Goal: Task Accomplishment & Management: Complete application form

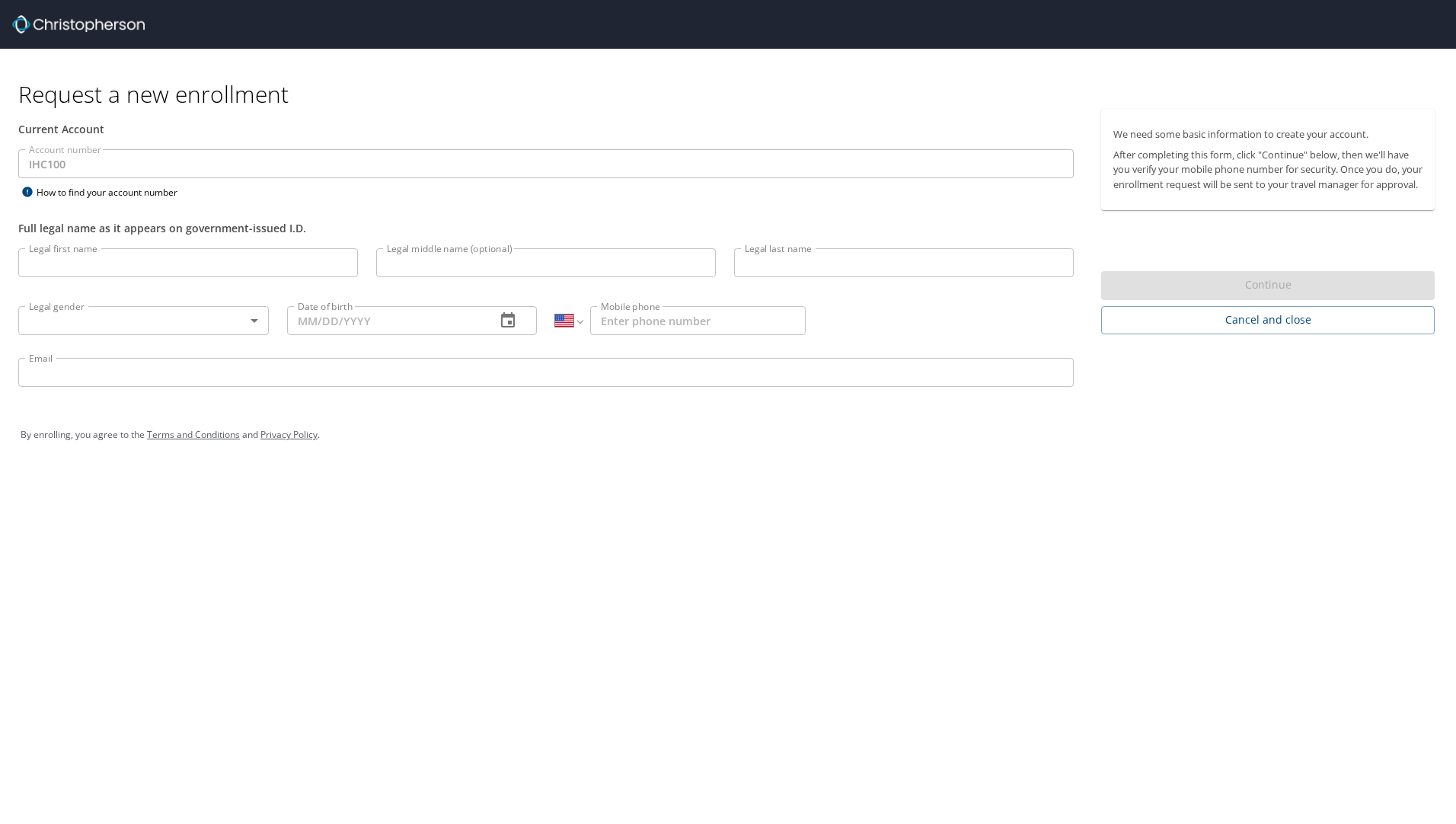
select select "US"
click at [148, 260] on input "Legal first name" at bounding box center [188, 262] width 340 height 29
type input "Treasure"
type input "G"
type input "Foalima"
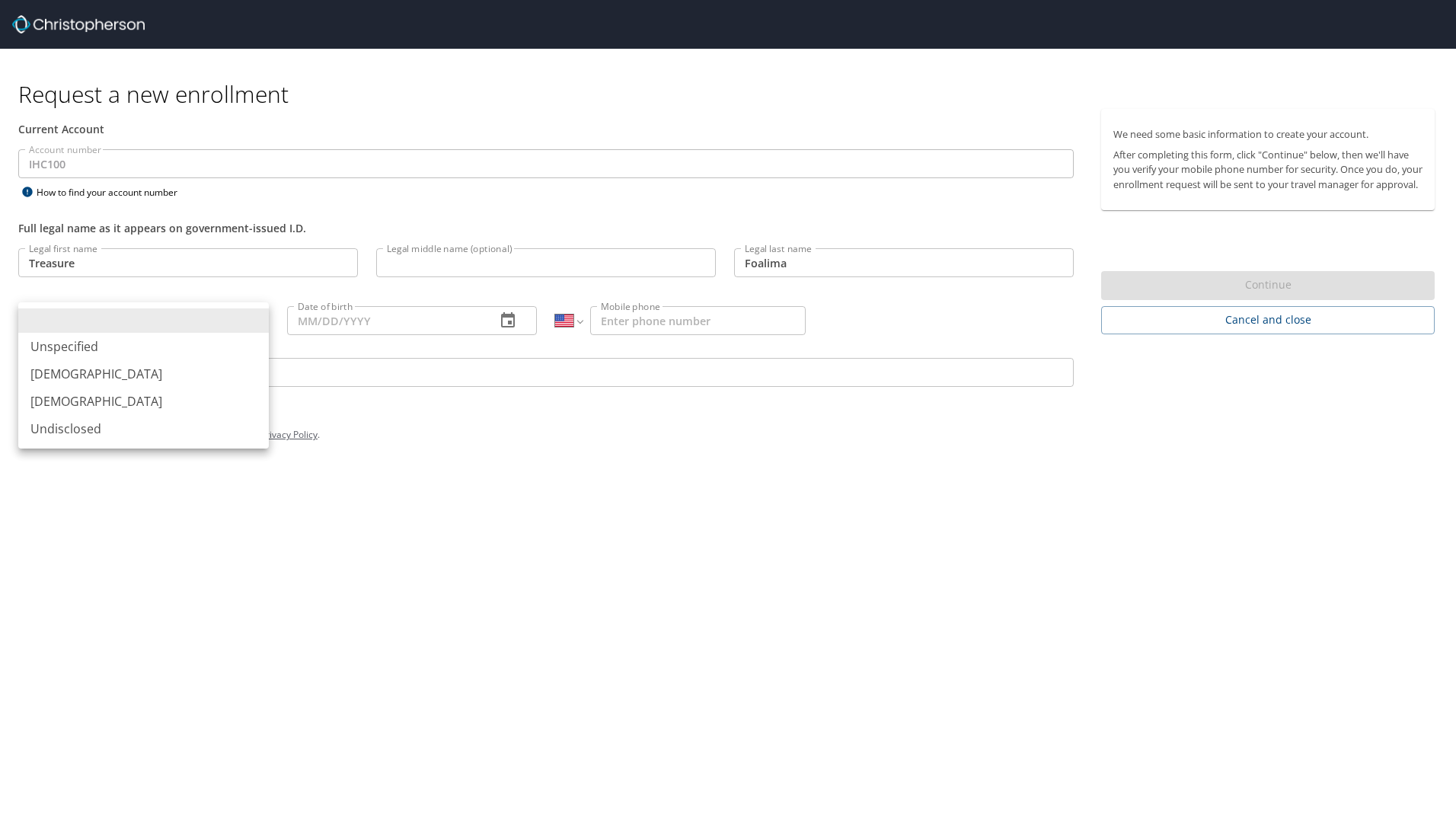
click at [136, 334] on body "Request a new enrollment Current Account Account number IHC100 Account number H…" at bounding box center [728, 412] width 1456 height 824
click at [128, 396] on li "[DEMOGRAPHIC_DATA]" at bounding box center [144, 401] width 251 height 28
type input "[DEMOGRAPHIC_DATA]"
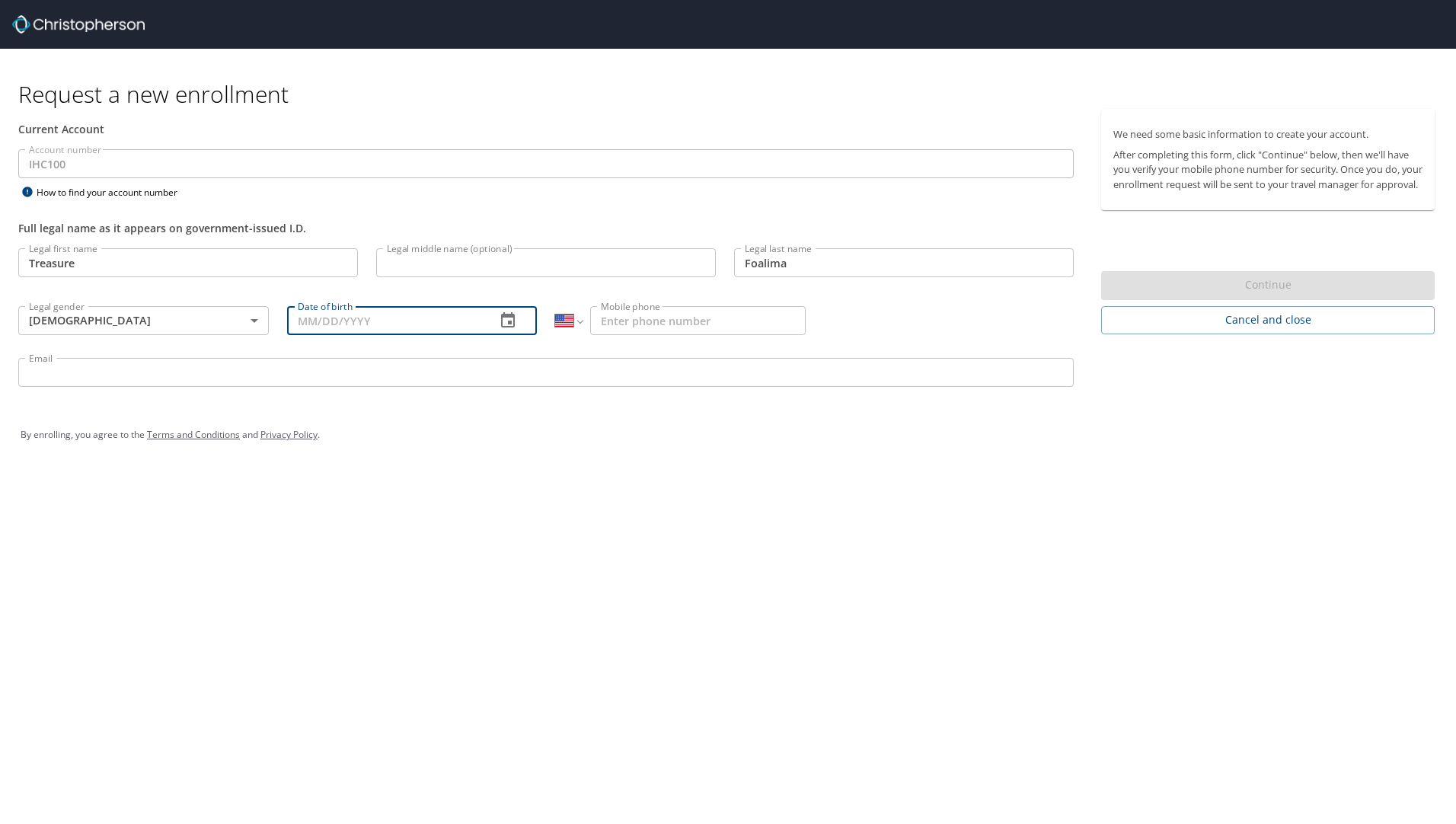
click at [396, 324] on input "Date of birth" at bounding box center [386, 320] width 197 height 29
type input "[DATE]"
click at [760, 327] on input "Mobile phone" at bounding box center [698, 320] width 215 height 29
type input "[PHONE_NUMBER]"
click at [250, 381] on input "Email" at bounding box center [547, 372] width 1056 height 29
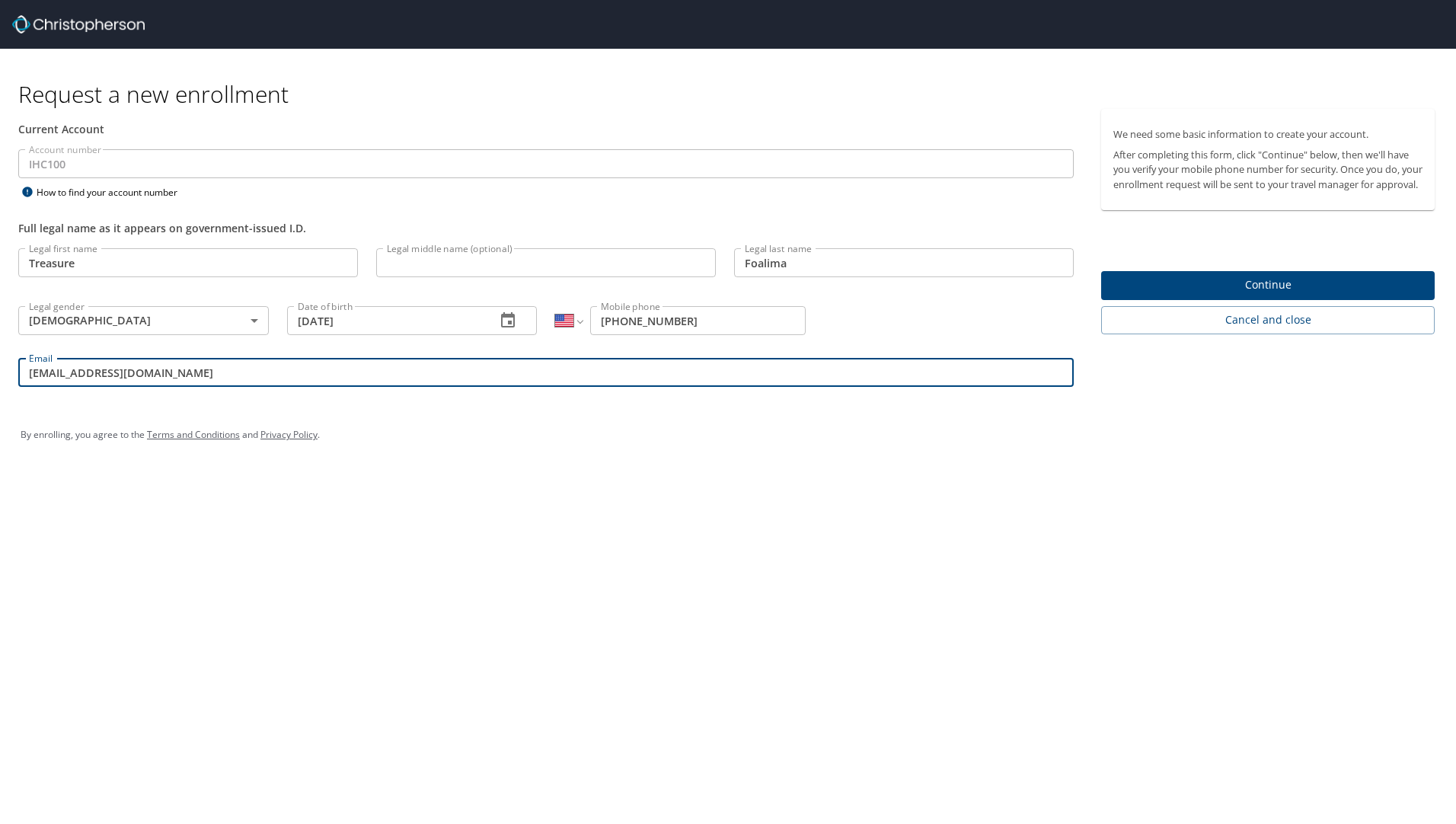
type input "[EMAIL_ADDRESS][DOMAIN_NAME]"
click at [1340, 295] on span "Continue" at bounding box center [1268, 284] width 309 height 19
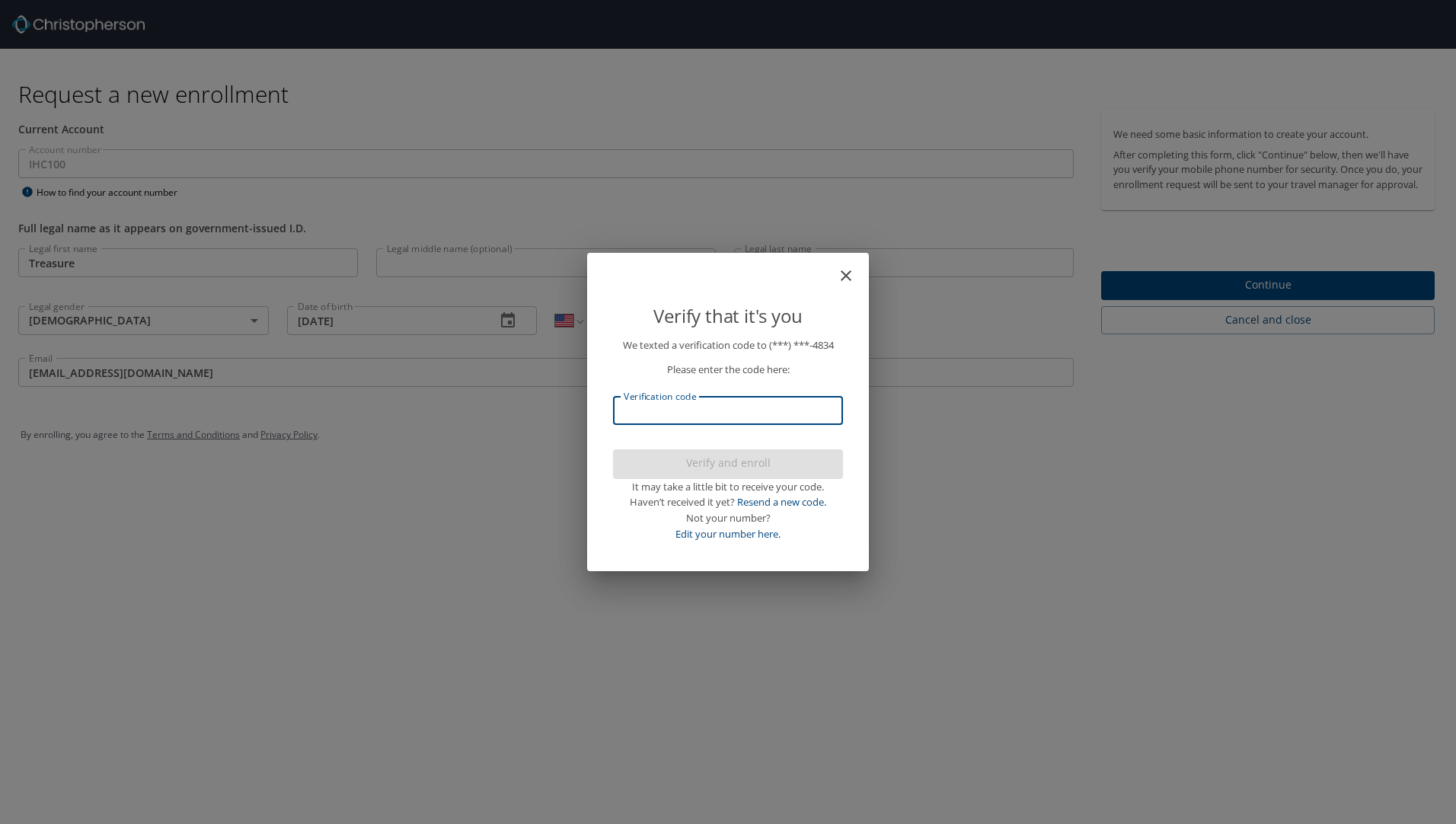
click at [756, 414] on input "Verification code" at bounding box center [728, 411] width 230 height 29
type input "655180"
click at [723, 469] on span "Verify and enroll" at bounding box center [727, 463] width 205 height 19
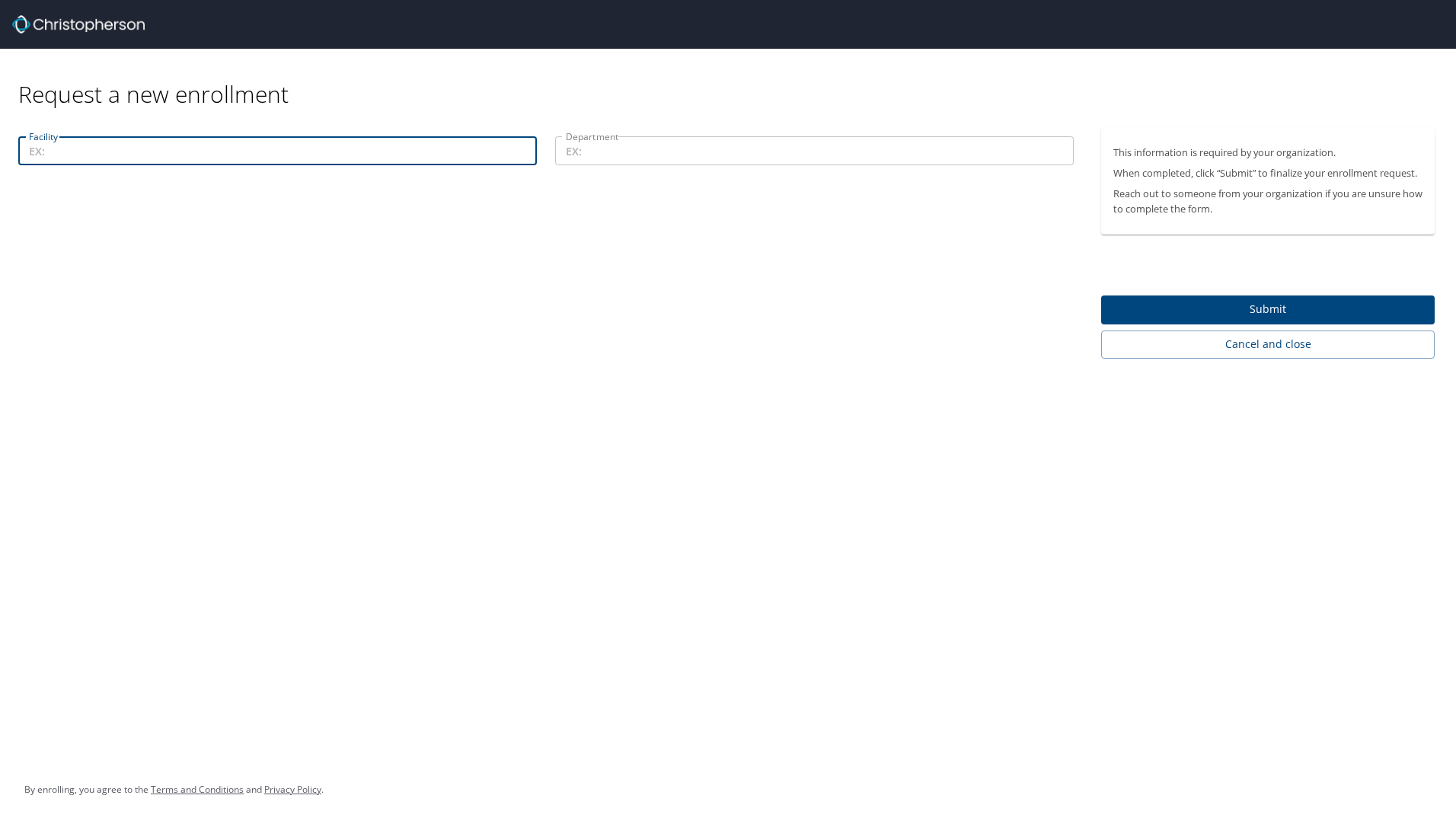
click at [229, 143] on input "Facility" at bounding box center [277, 150] width 518 height 29
type input "[US_STATE] Valley Clinic"
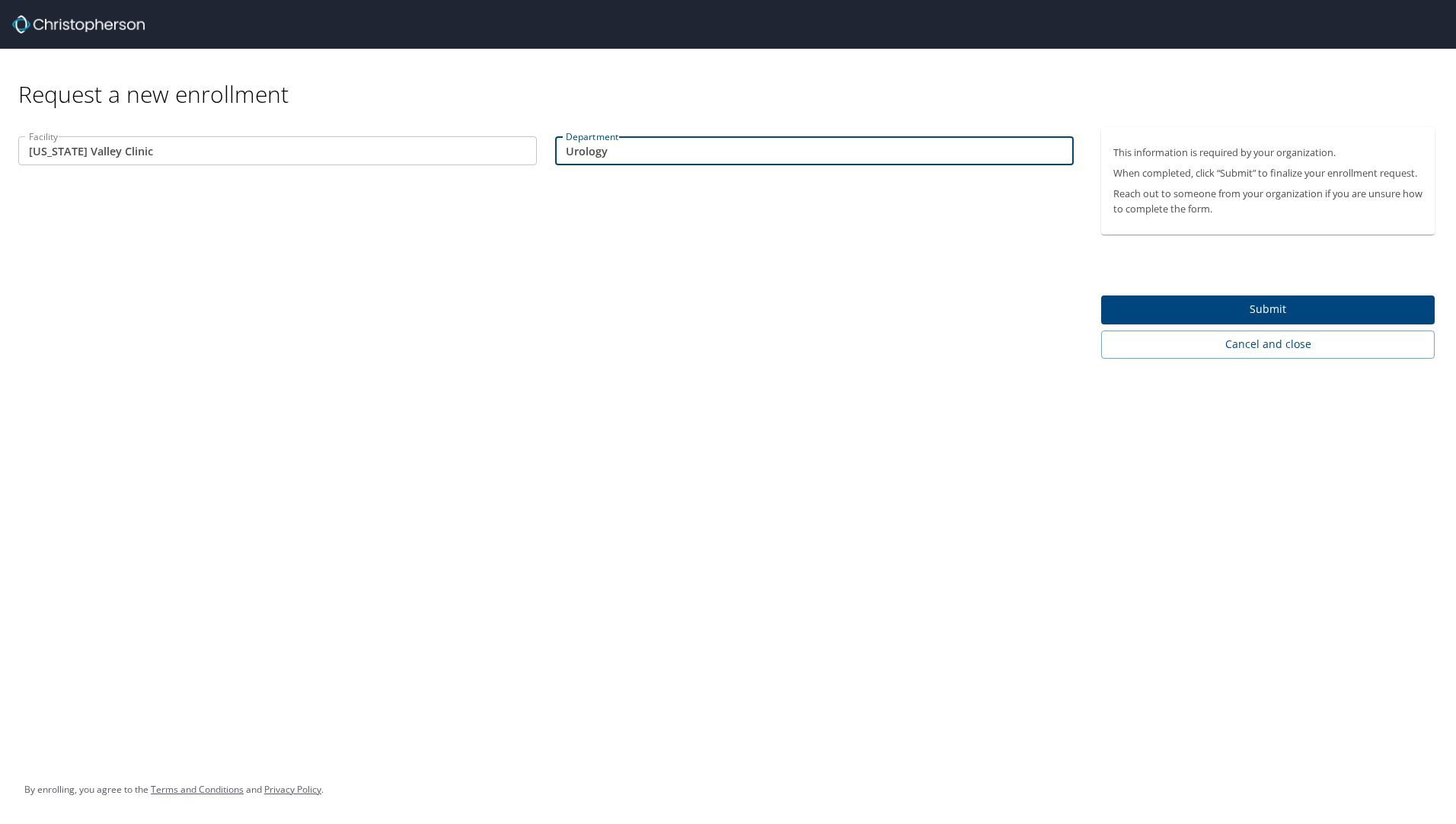
type input "Urology"
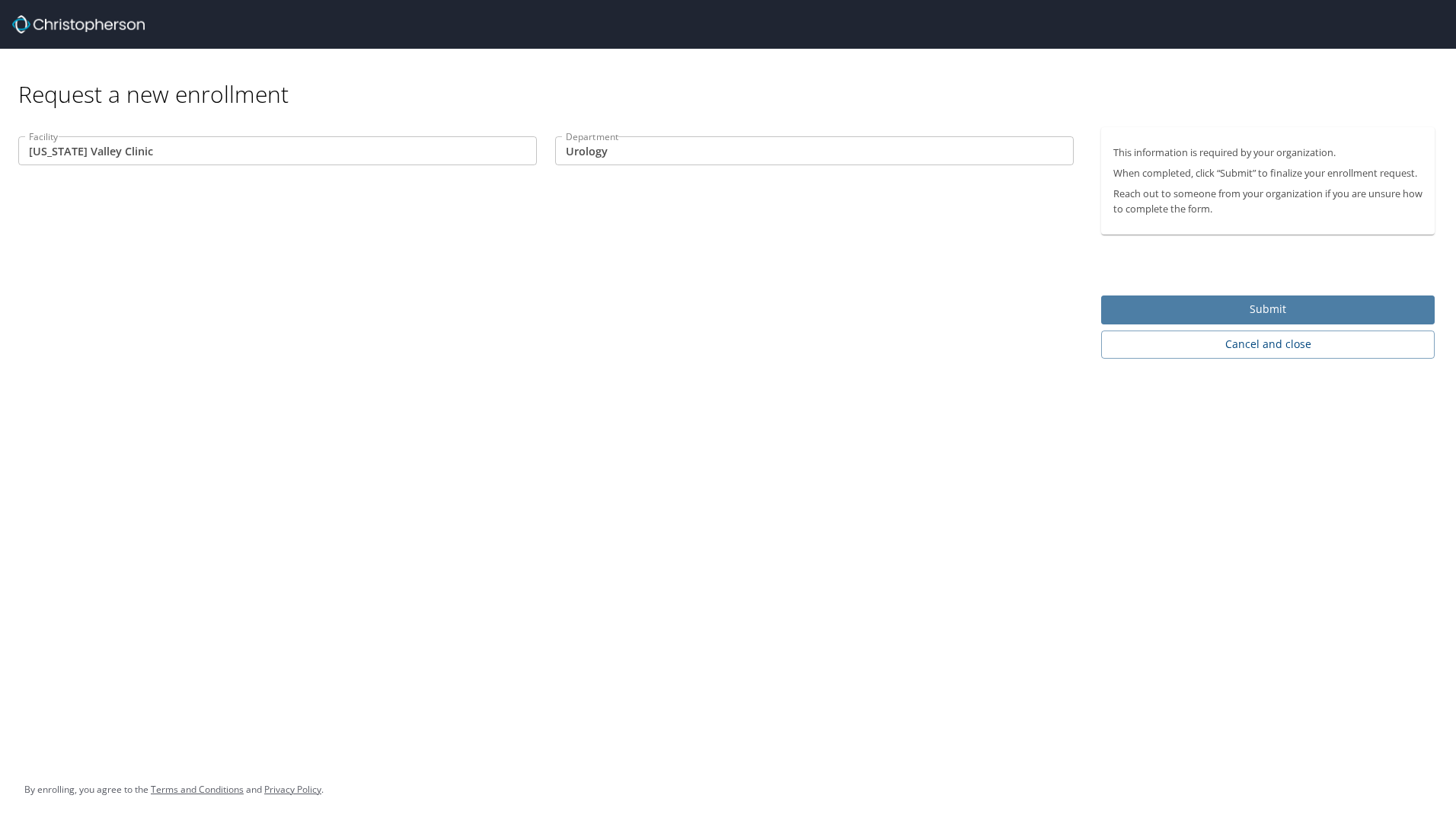
click at [1207, 304] on span "Submit" at bounding box center [1268, 309] width 309 height 19
